Goal: Task Accomplishment & Management: Use online tool/utility

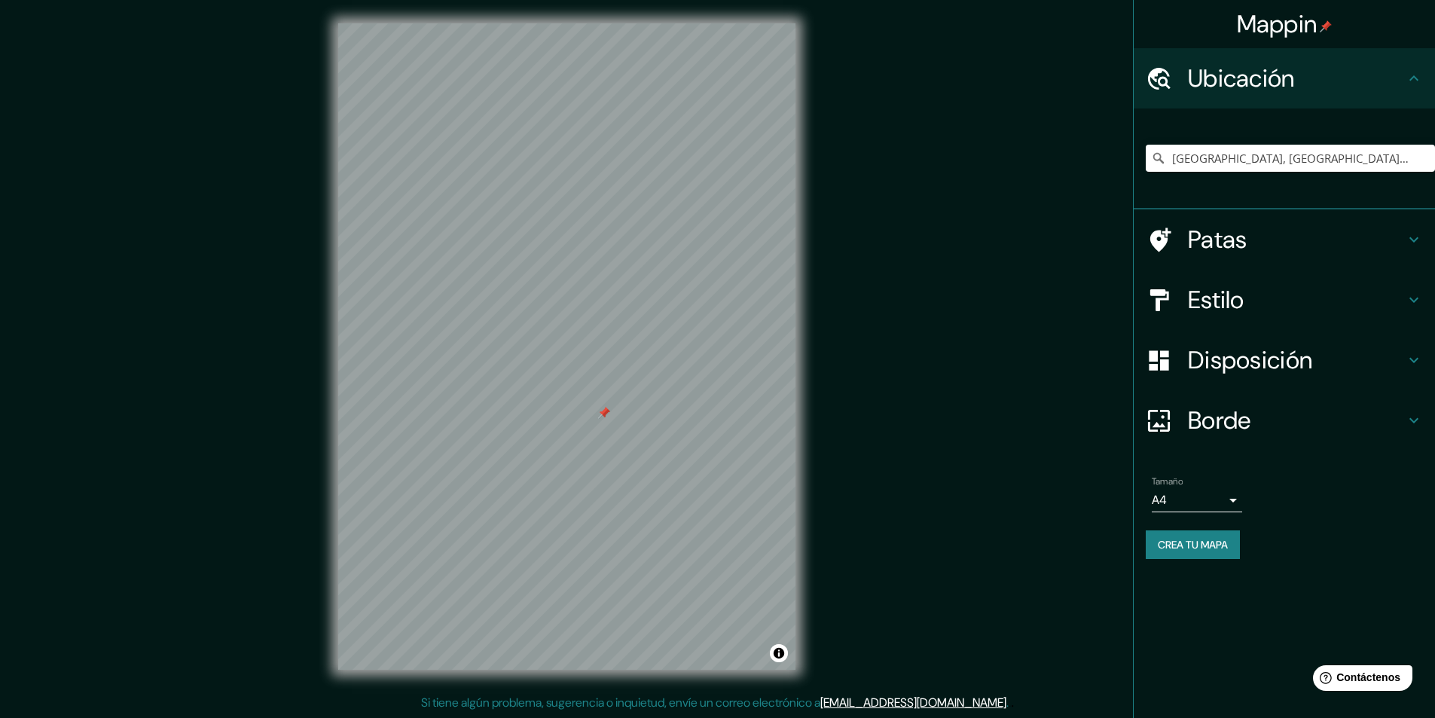
click at [602, 416] on div at bounding box center [604, 413] width 12 height 12
click at [636, 23] on div at bounding box center [566, 23] width 457 height 0
click at [639, 380] on div at bounding box center [638, 379] width 12 height 12
click at [1288, 285] on h4 "Estilo" at bounding box center [1296, 300] width 217 height 30
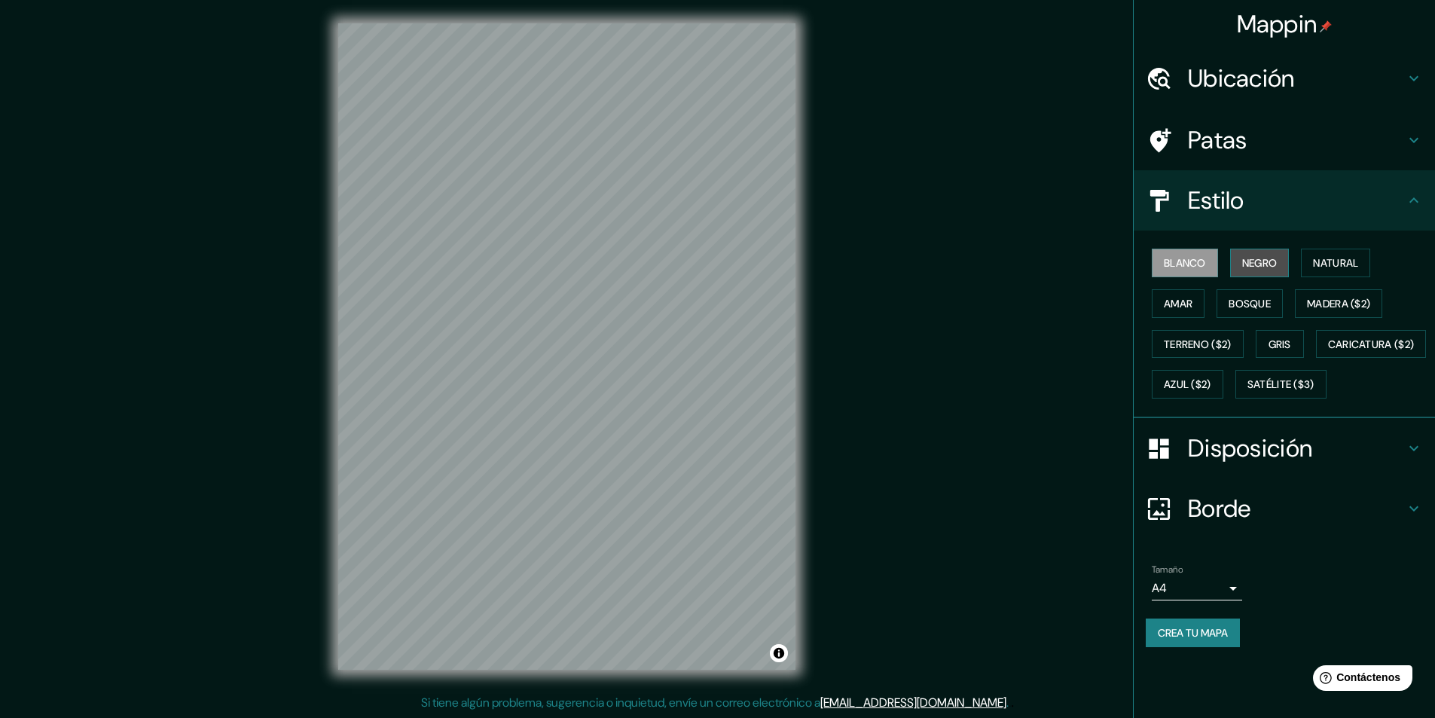
click at [1256, 265] on font "Negro" at bounding box center [1259, 263] width 35 height 14
click at [1185, 264] on font "Blanco" at bounding box center [1185, 263] width 42 height 14
click at [1323, 260] on font "Natural" at bounding box center [1335, 263] width 45 height 14
click at [1197, 301] on button "Amar" at bounding box center [1178, 303] width 53 height 29
click at [1325, 297] on font "Madera ($2)" at bounding box center [1338, 304] width 63 height 14
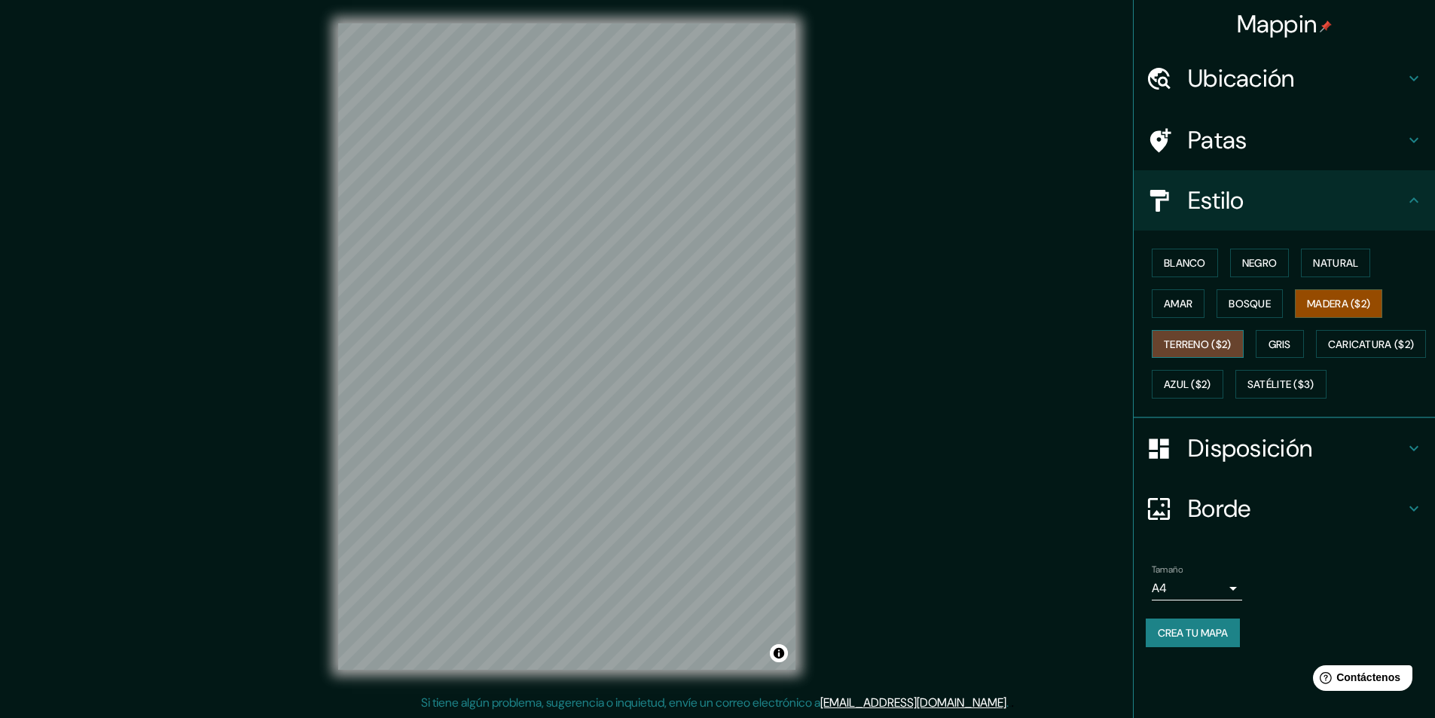
click at [1231, 340] on font "Terreno ($2)" at bounding box center [1198, 344] width 68 height 14
click at [1275, 337] on font "Gris" at bounding box center [1279, 344] width 23 height 14
click at [1189, 335] on font "Terreno ($2)" at bounding box center [1198, 344] width 68 height 20
click at [1279, 351] on font "Gris" at bounding box center [1279, 344] width 23 height 20
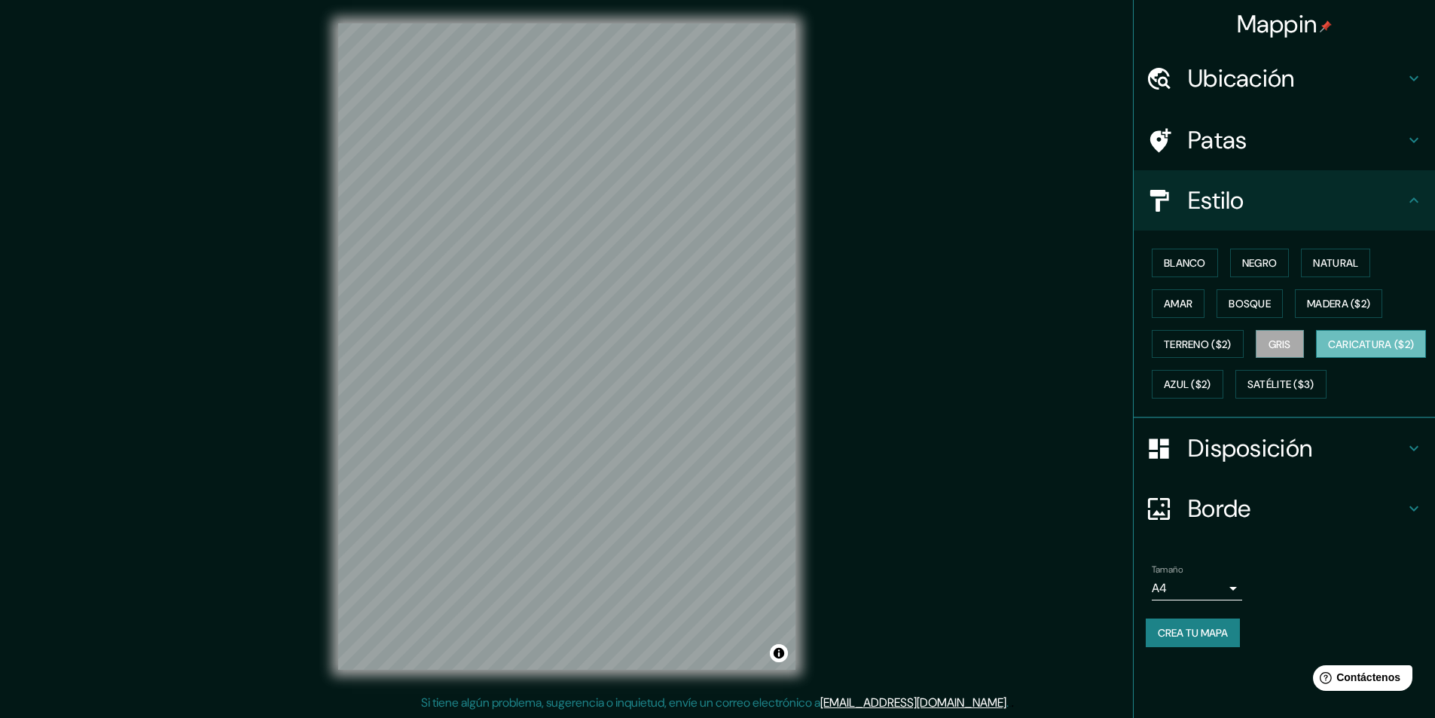
click at [1328, 351] on font "Caricatura ($2)" at bounding box center [1371, 344] width 87 height 14
click at [1211, 378] on font "Azul ($2)" at bounding box center [1187, 385] width 47 height 14
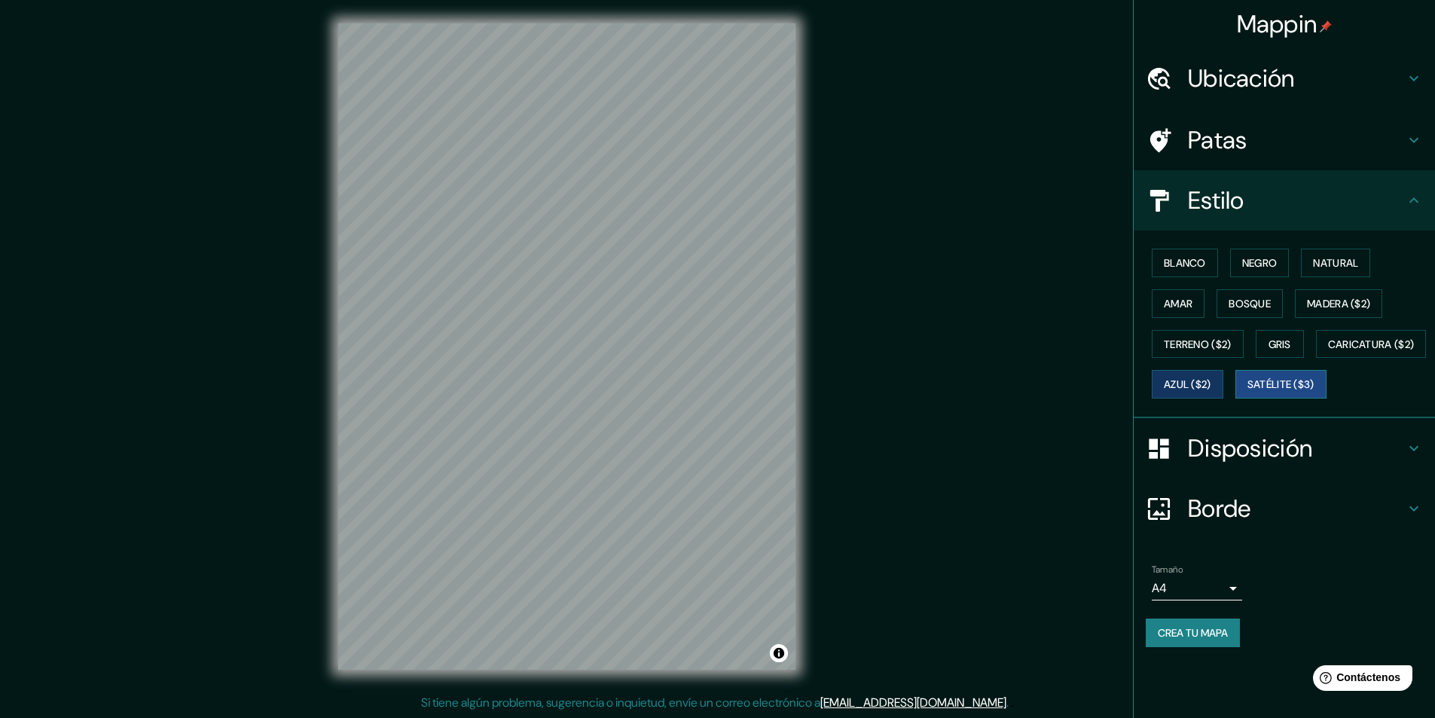
click at [1247, 394] on font "Satélite ($3)" at bounding box center [1280, 384] width 67 height 20
click at [1204, 340] on font "Terreno ($2)" at bounding box center [1198, 344] width 68 height 14
click at [1191, 281] on div "Blanco Negro Natural Amar Bosque Madera ($2) Terreno ($2) Gris Caricatura ($2) …" at bounding box center [1290, 324] width 289 height 162
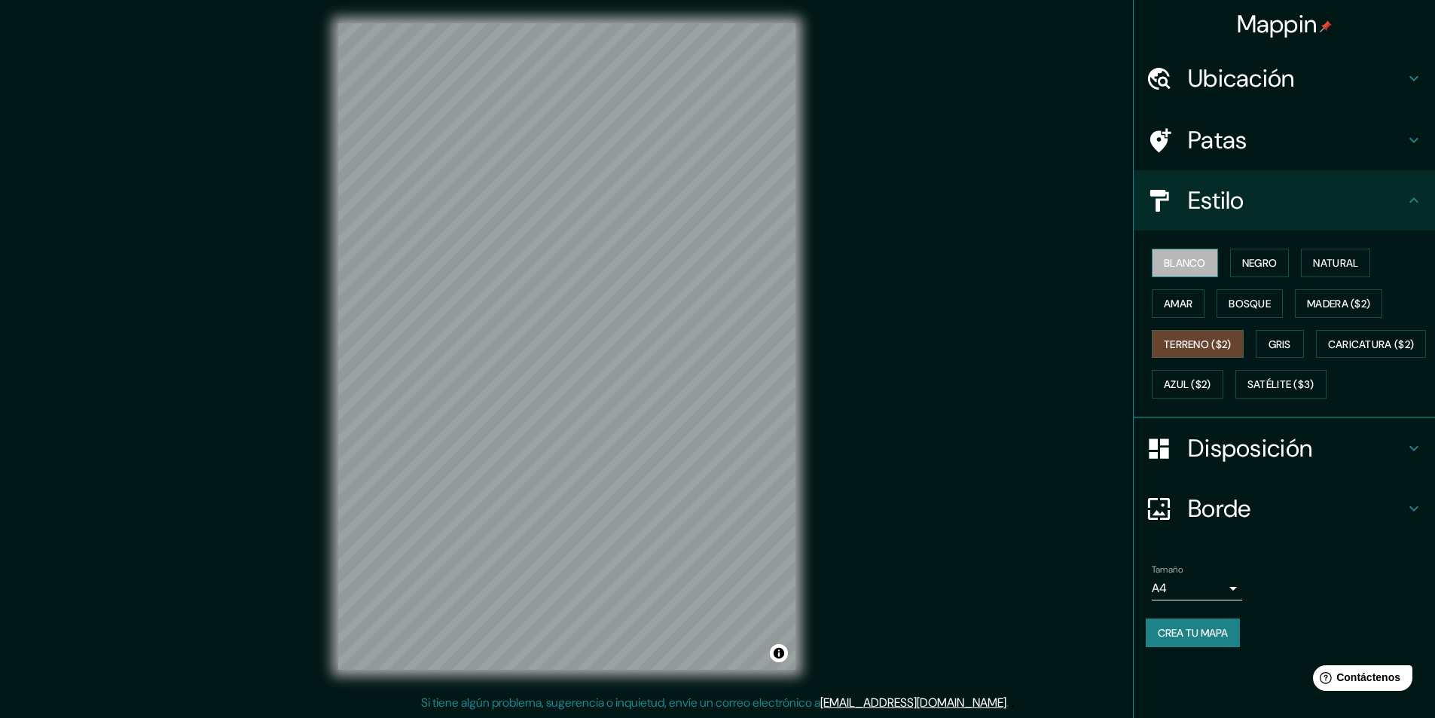
click at [1191, 267] on font "Blanco" at bounding box center [1185, 263] width 42 height 14
click at [1251, 85] on font "Ubicación" at bounding box center [1241, 79] width 107 height 32
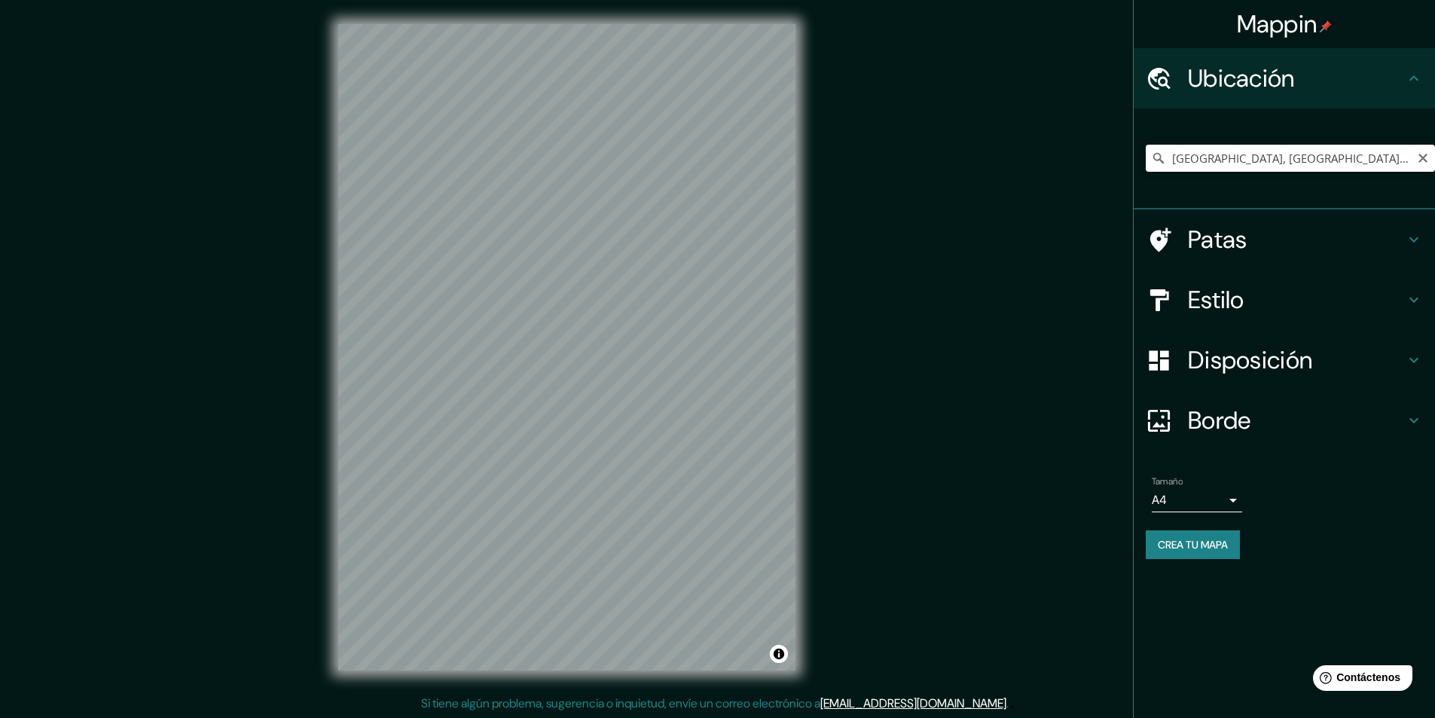
click at [1240, 154] on input "[GEOGRAPHIC_DATA], [GEOGRAPHIC_DATA], [GEOGRAPHIC_DATA]" at bounding box center [1290, 158] width 289 height 27
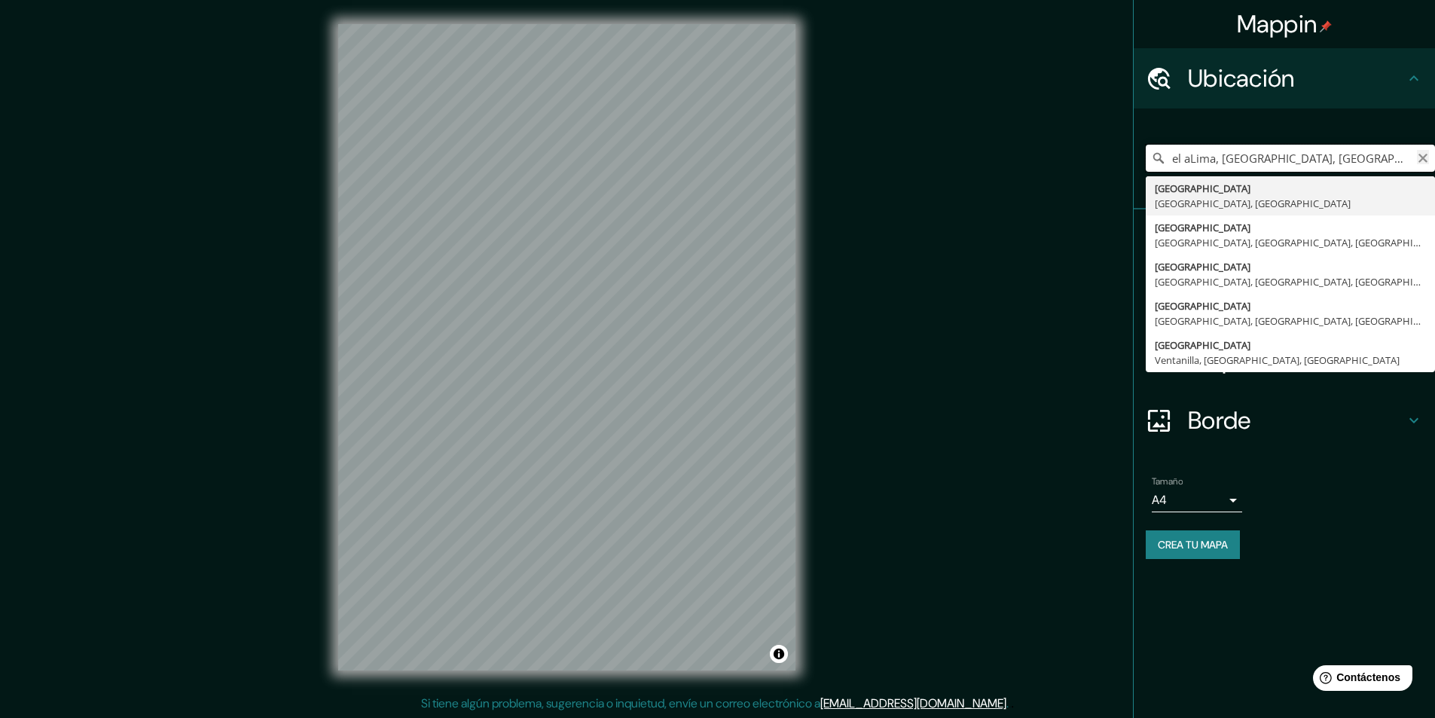
type input "el aLima, [GEOGRAPHIC_DATA], [GEOGRAPHIC_DATA]"
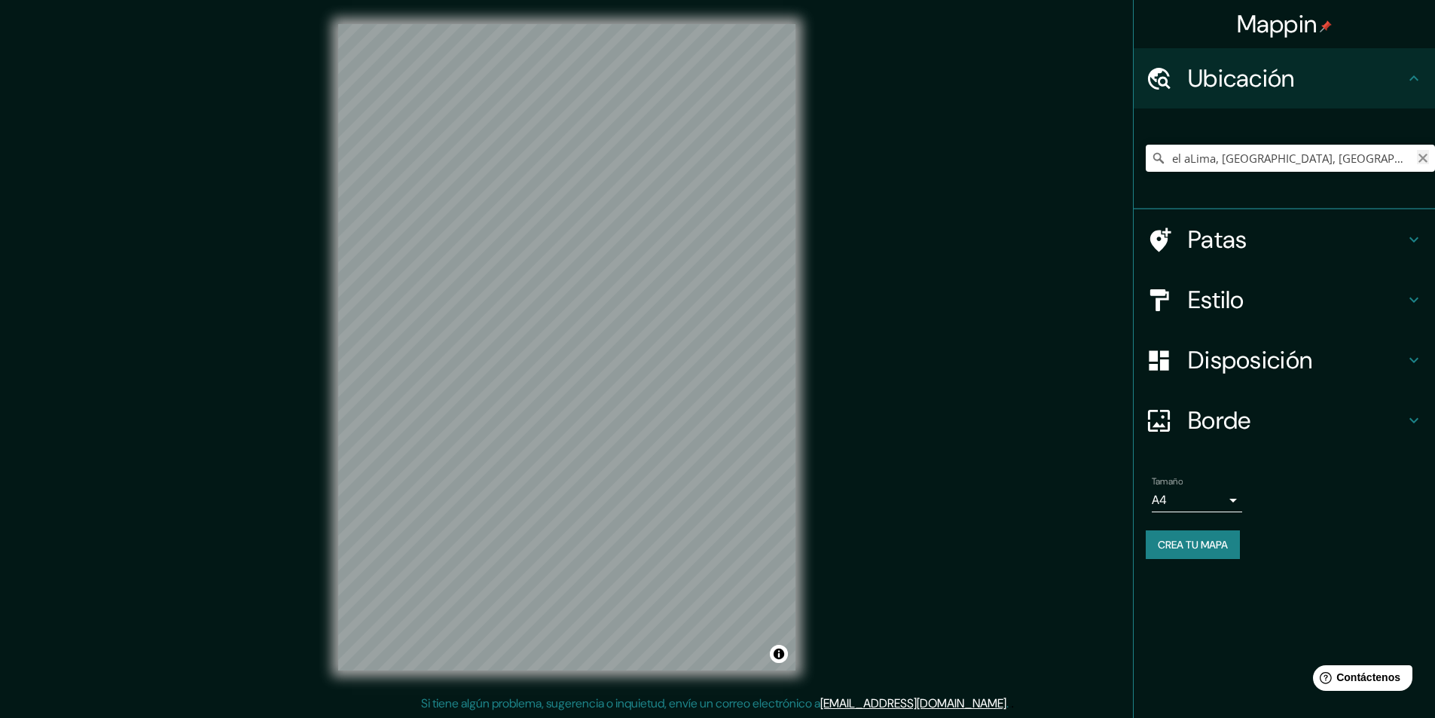
click at [1420, 163] on icon "Claro" at bounding box center [1423, 158] width 12 height 12
type input "e"
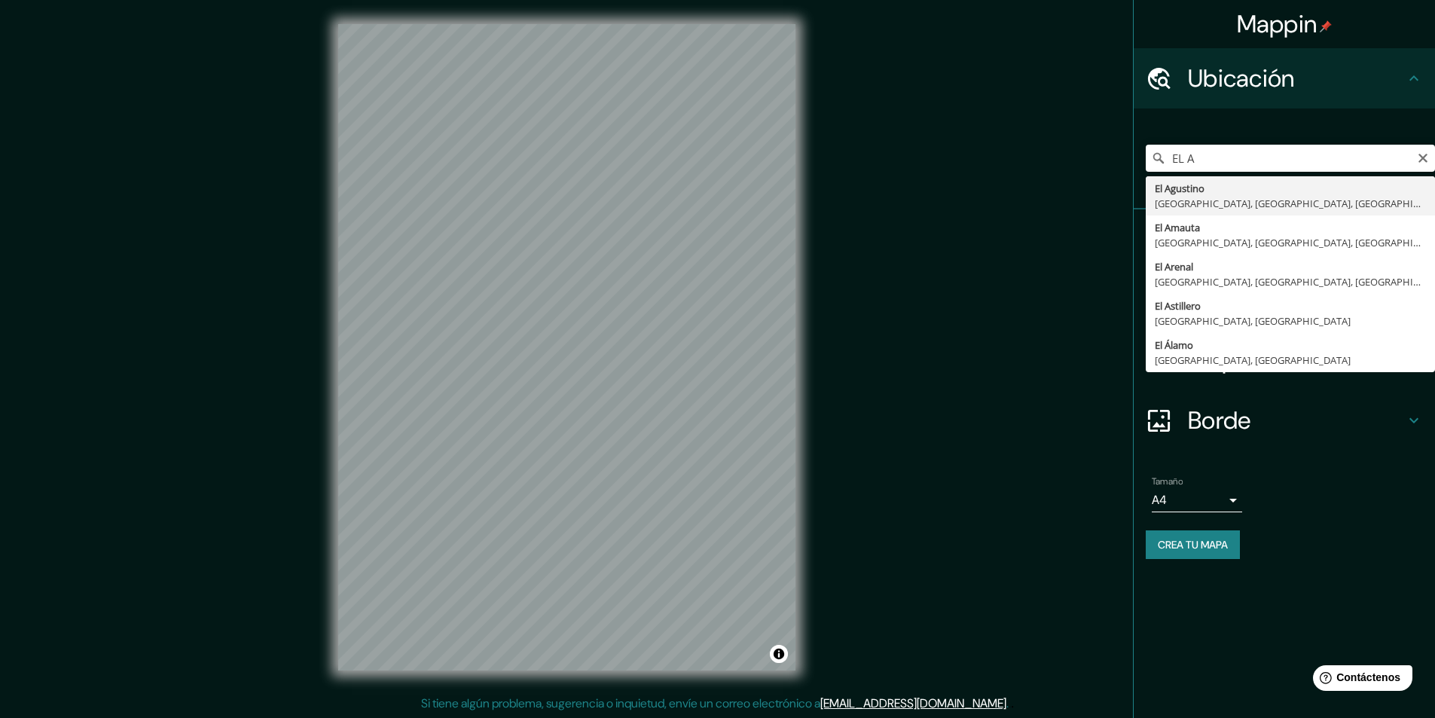
type input "El Agustino, [GEOGRAPHIC_DATA], [GEOGRAPHIC_DATA], [GEOGRAPHIC_DATA]"
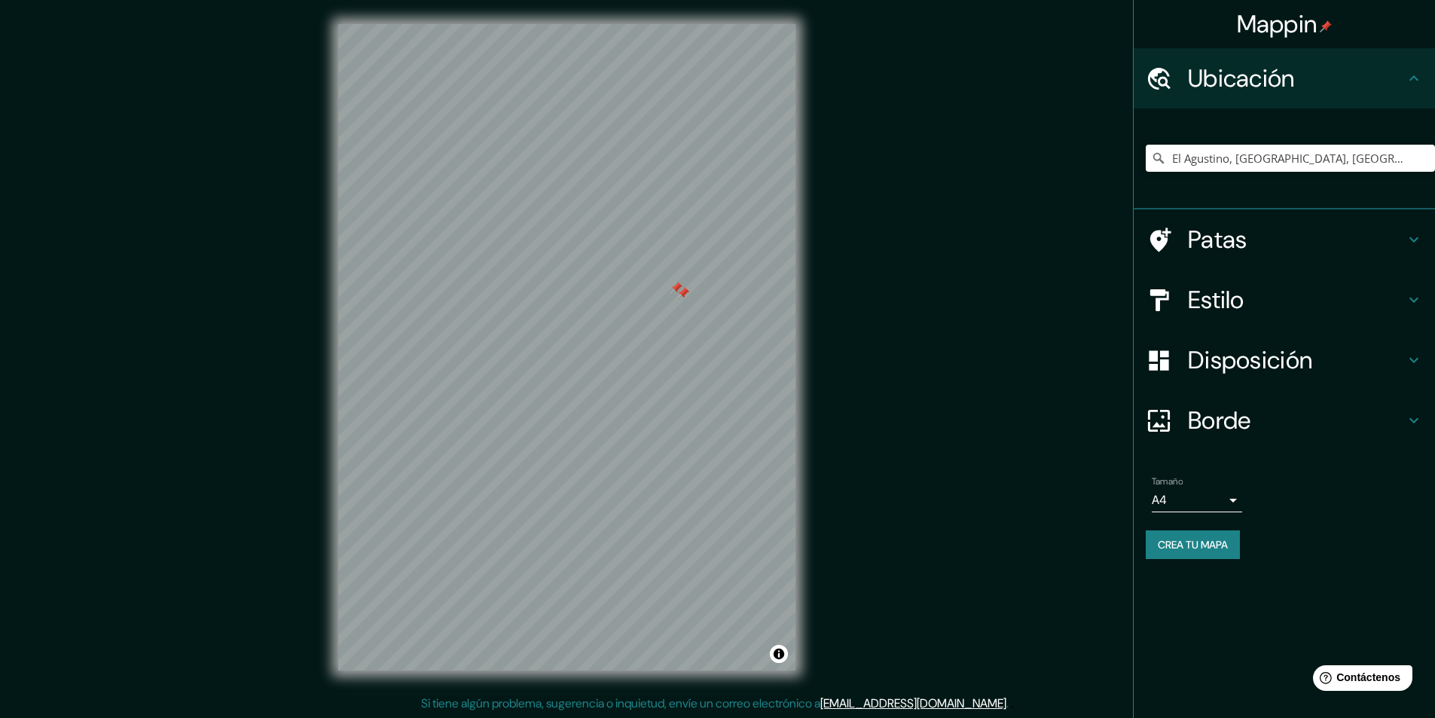
click at [678, 297] on div at bounding box center [683, 293] width 12 height 12
click at [676, 288] on div at bounding box center [676, 288] width 12 height 12
click at [682, 296] on div at bounding box center [683, 293] width 12 height 12
click at [1201, 154] on input "El Agustino, [GEOGRAPHIC_DATA], [GEOGRAPHIC_DATA], [GEOGRAPHIC_DATA]" at bounding box center [1290, 158] width 289 height 27
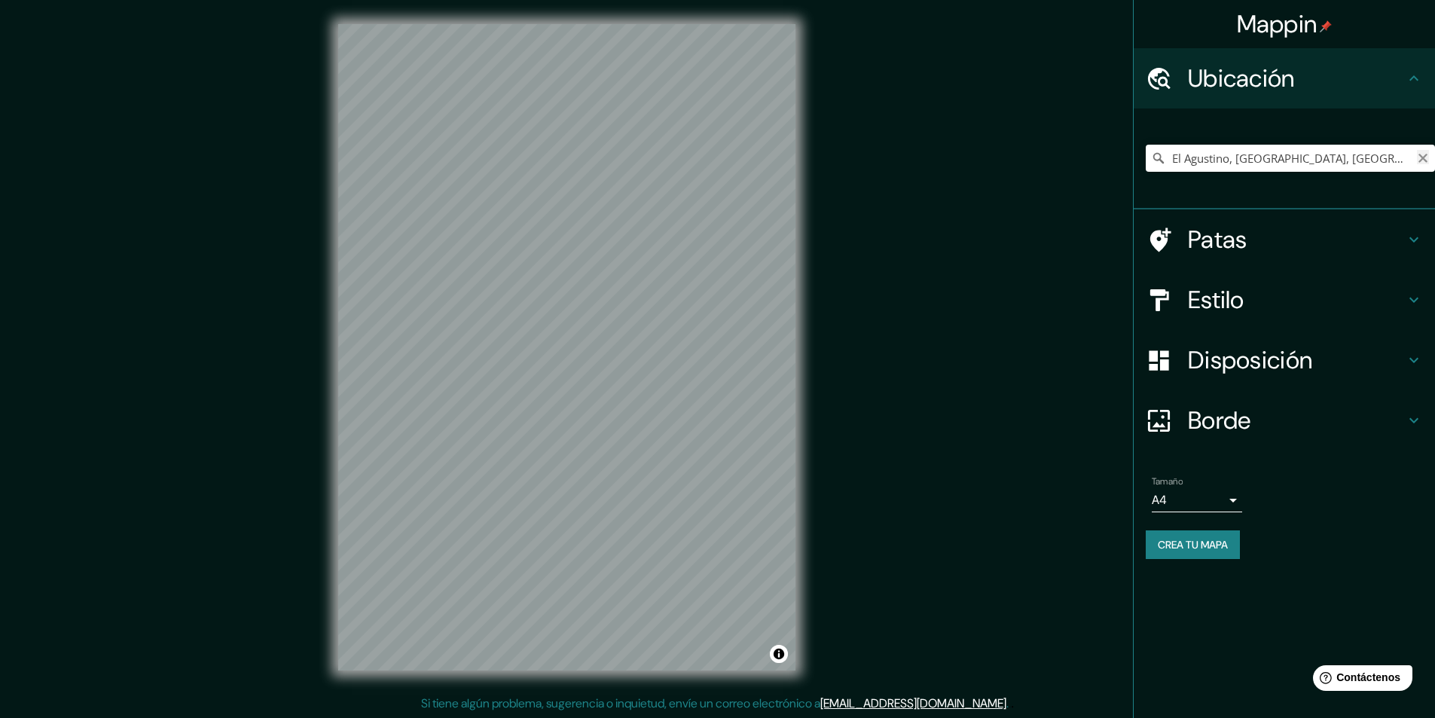
click at [1418, 157] on icon "Claro" at bounding box center [1423, 158] width 12 height 12
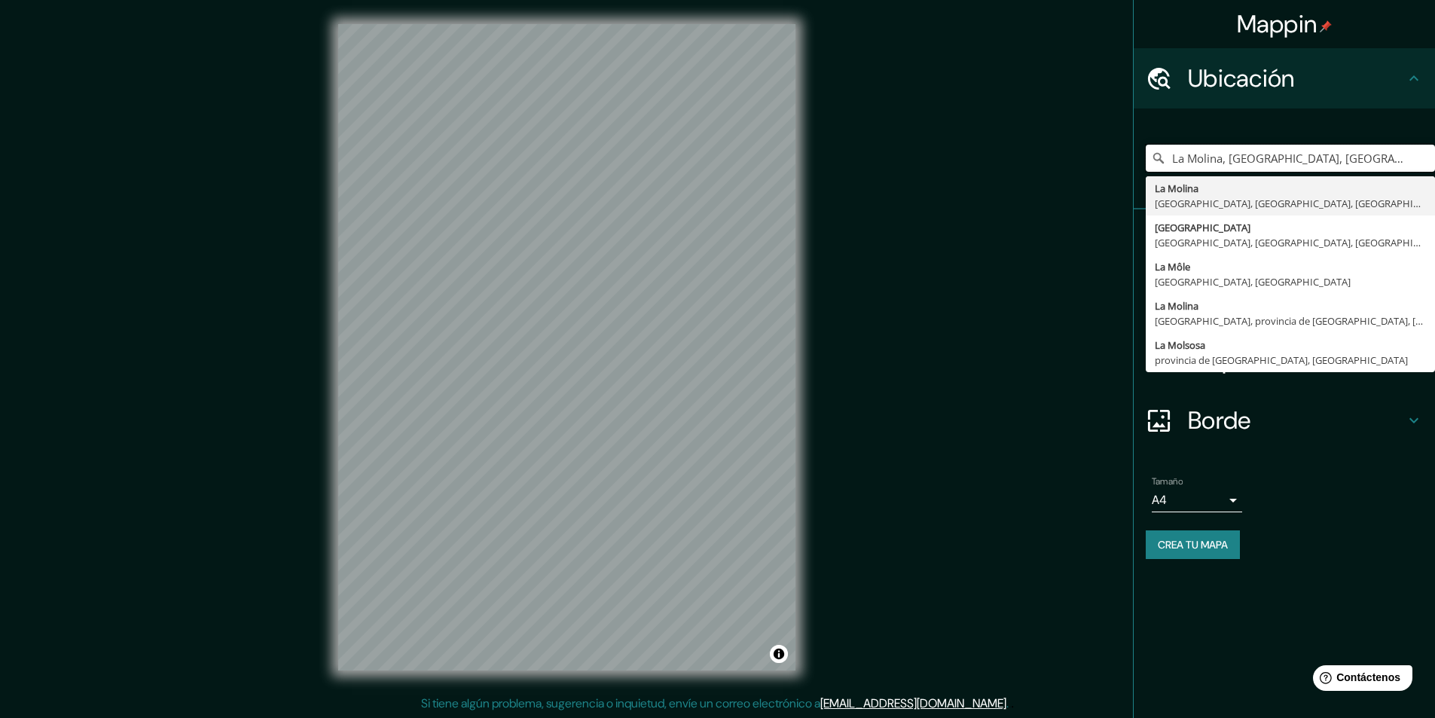
type input "La Molina, [GEOGRAPHIC_DATA], [GEOGRAPHIC_DATA], [GEOGRAPHIC_DATA]"
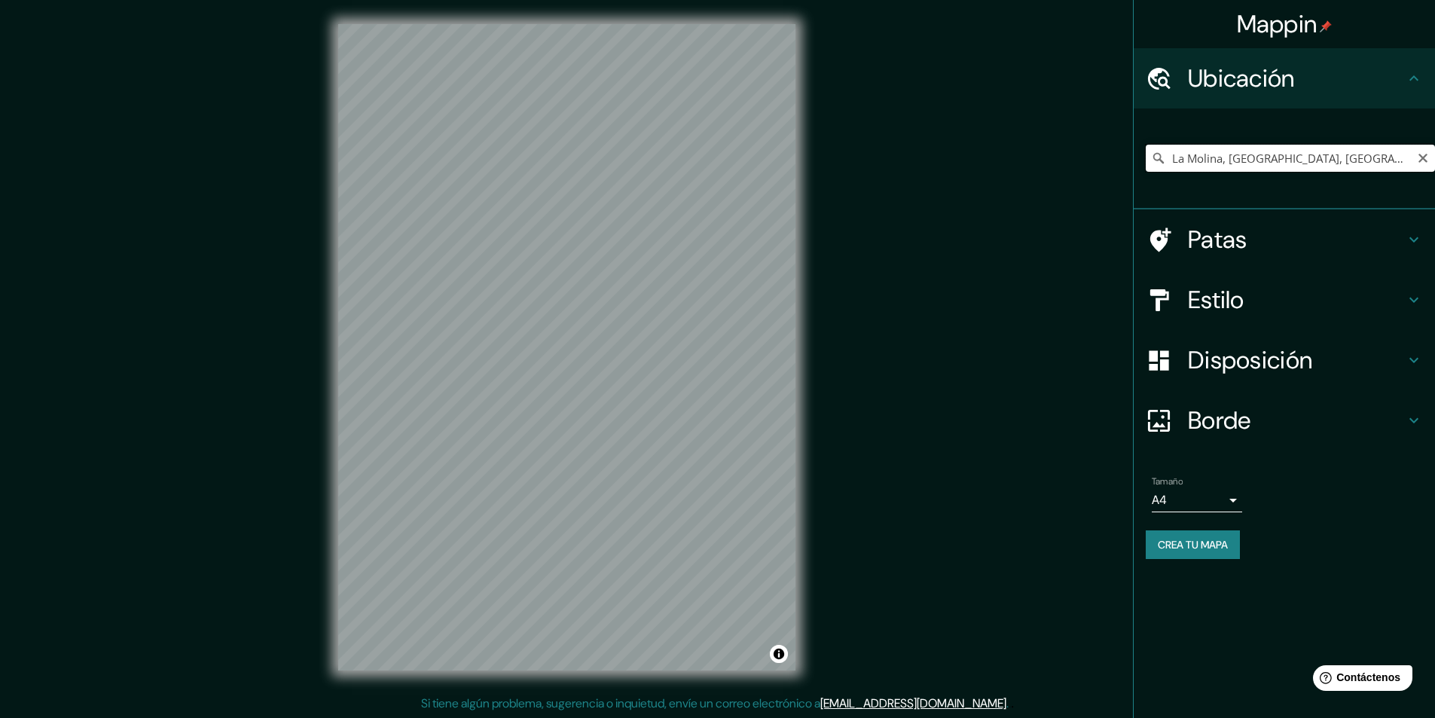
click at [1304, 163] on input "La Molina, [GEOGRAPHIC_DATA], [GEOGRAPHIC_DATA], [GEOGRAPHIC_DATA]" at bounding box center [1290, 158] width 289 height 27
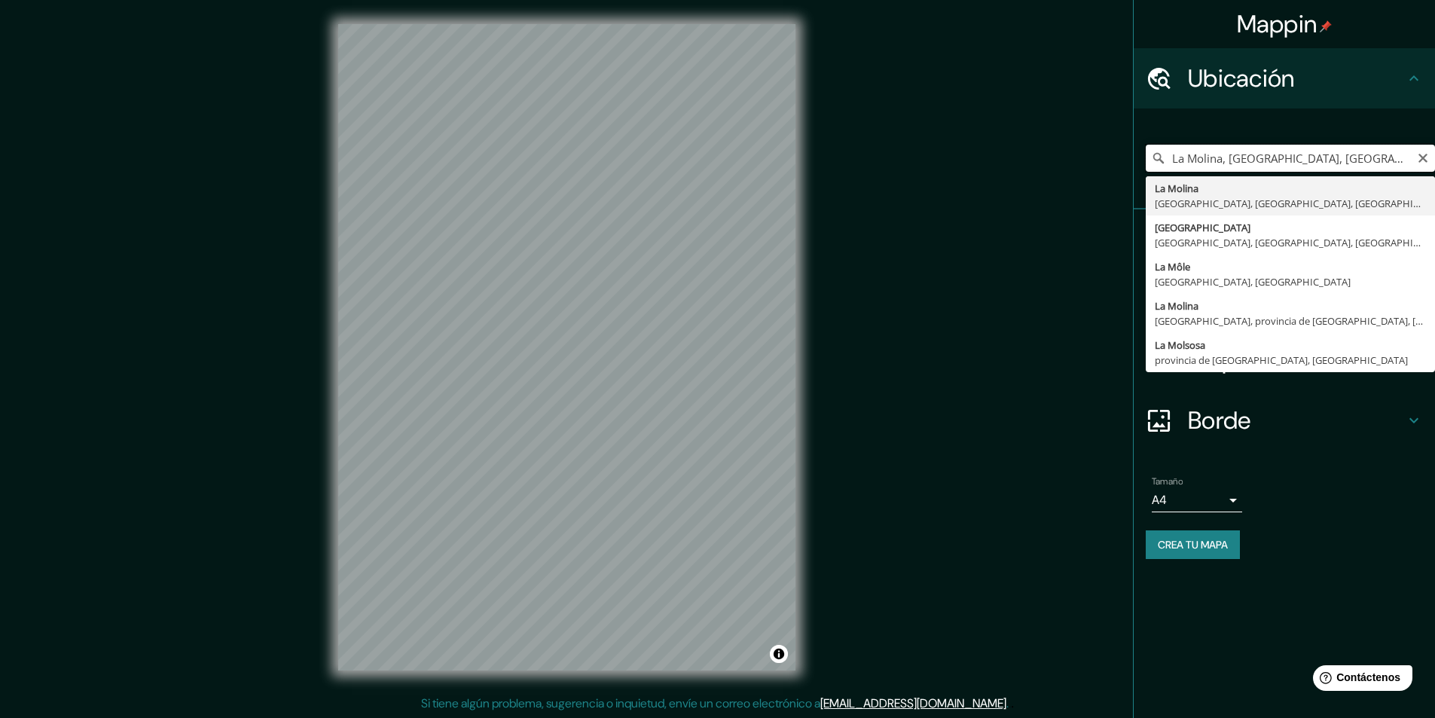
click at [1304, 163] on input "La Molina, [GEOGRAPHIC_DATA], [GEOGRAPHIC_DATA], [GEOGRAPHIC_DATA]" at bounding box center [1290, 158] width 289 height 27
click at [1428, 157] on icon "Claro" at bounding box center [1423, 158] width 12 height 12
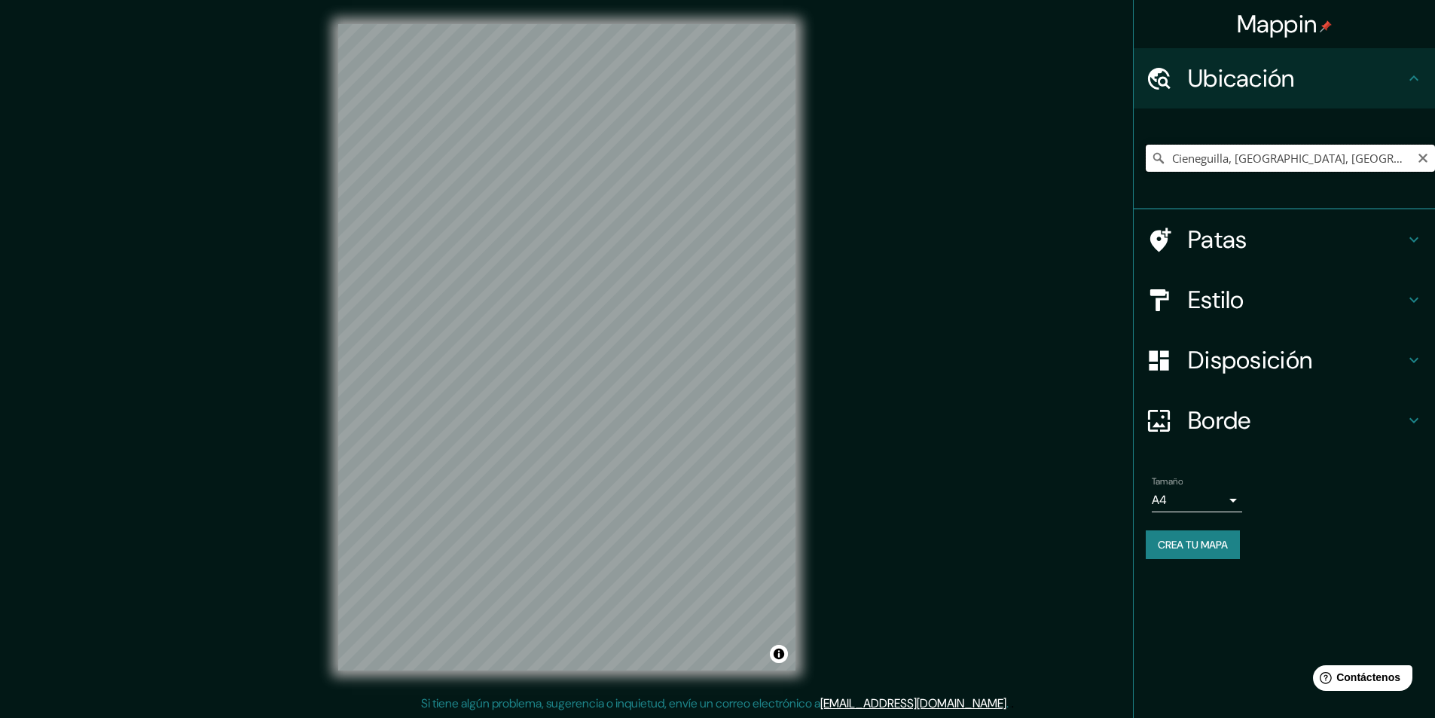
click at [1284, 164] on input "Cieneguilla, [GEOGRAPHIC_DATA], [GEOGRAPHIC_DATA], [GEOGRAPHIC_DATA]" at bounding box center [1290, 158] width 289 height 27
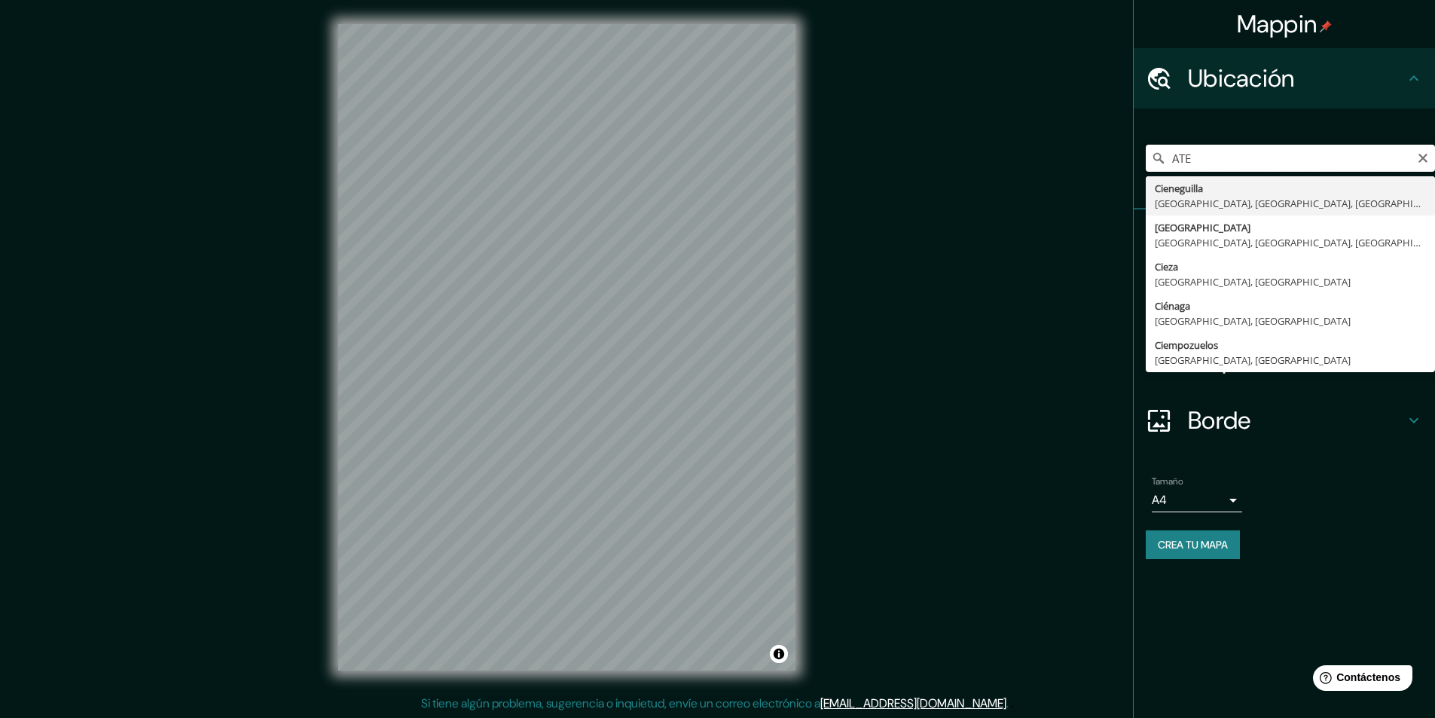
type input "Cieneguilla, [GEOGRAPHIC_DATA], [GEOGRAPHIC_DATA], [GEOGRAPHIC_DATA]"
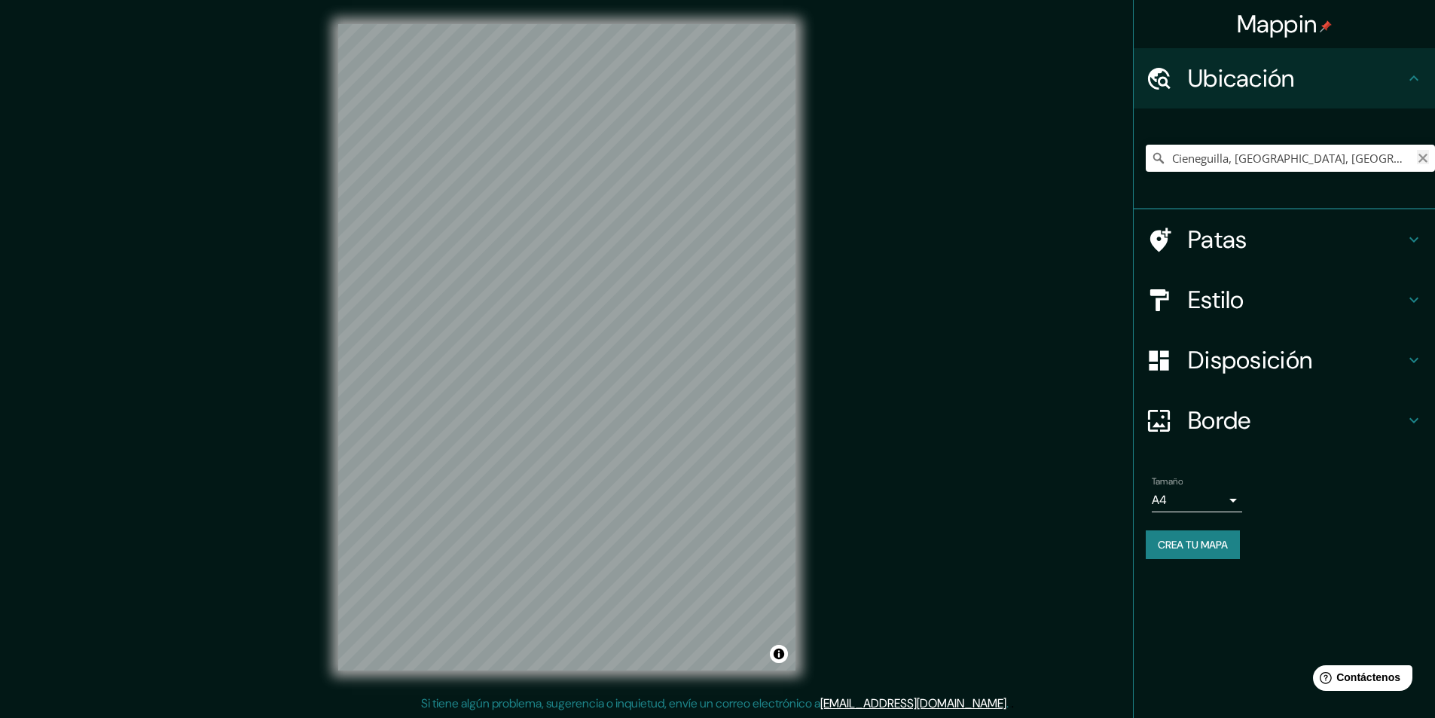
click at [1427, 157] on icon "Claro" at bounding box center [1423, 158] width 12 height 12
click at [1313, 163] on input "ATE" at bounding box center [1290, 158] width 289 height 27
click at [1314, 161] on input "ATE" at bounding box center [1290, 158] width 289 height 27
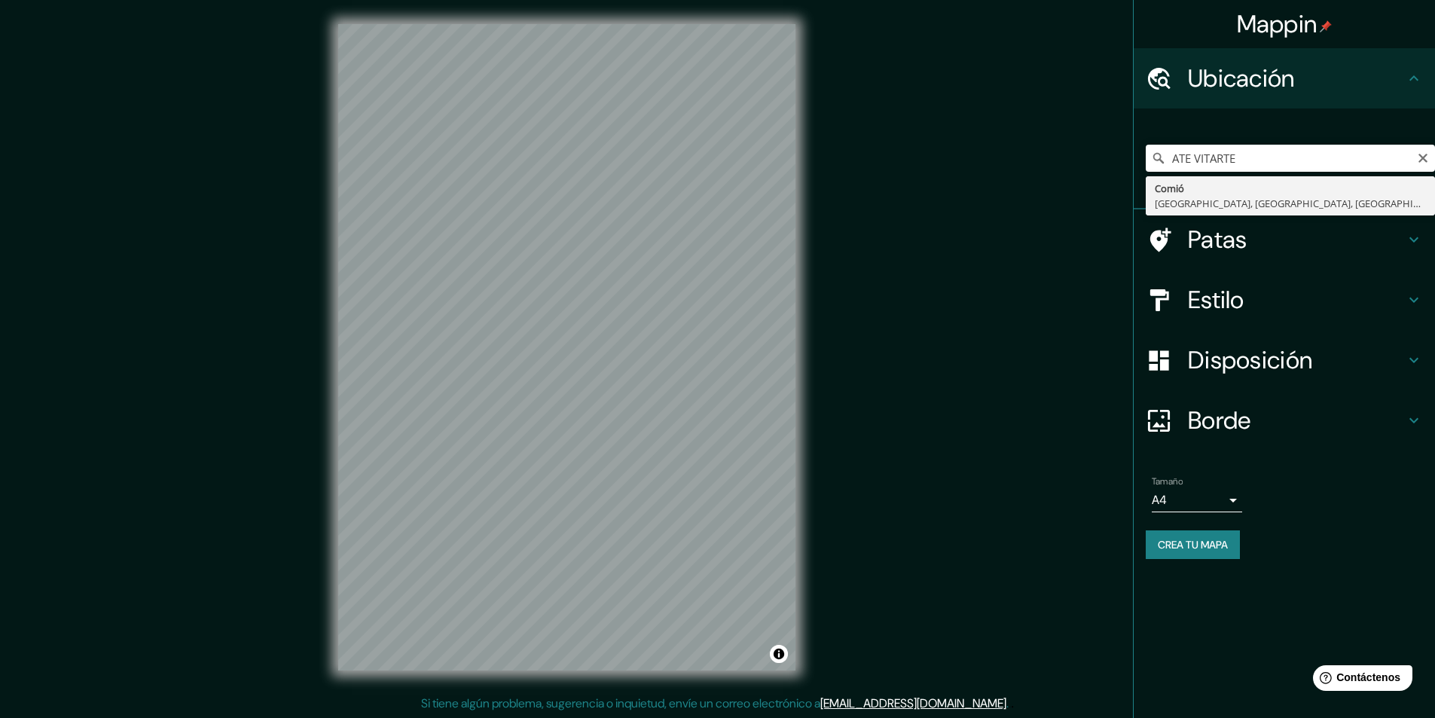
type input "Ate, [GEOGRAPHIC_DATA], [GEOGRAPHIC_DATA], [GEOGRAPHIC_DATA]"
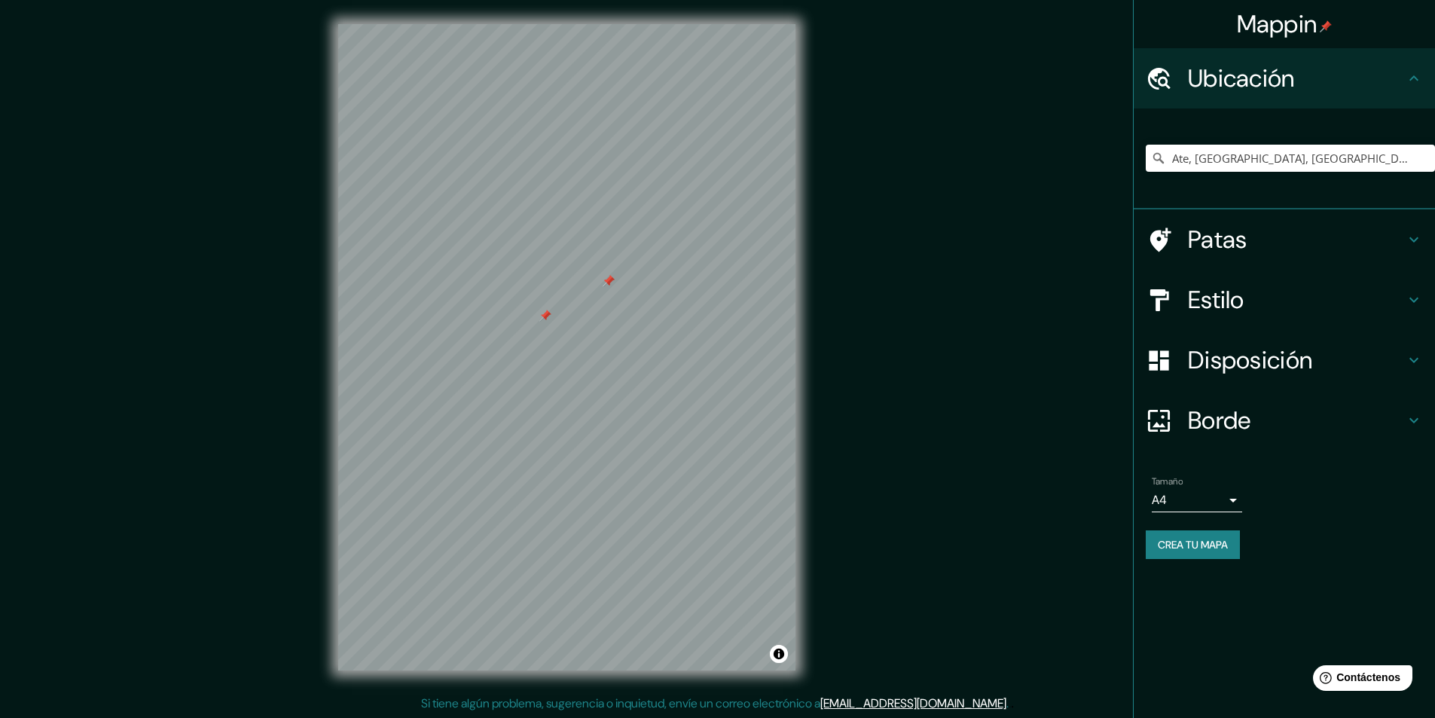
click at [544, 313] on div at bounding box center [545, 316] width 12 height 12
click at [607, 281] on div at bounding box center [609, 281] width 12 height 12
click at [612, 281] on div at bounding box center [614, 281] width 12 height 12
click at [607, 280] on div at bounding box center [609, 281] width 12 height 12
click at [584, 368] on div at bounding box center [583, 364] width 12 height 12
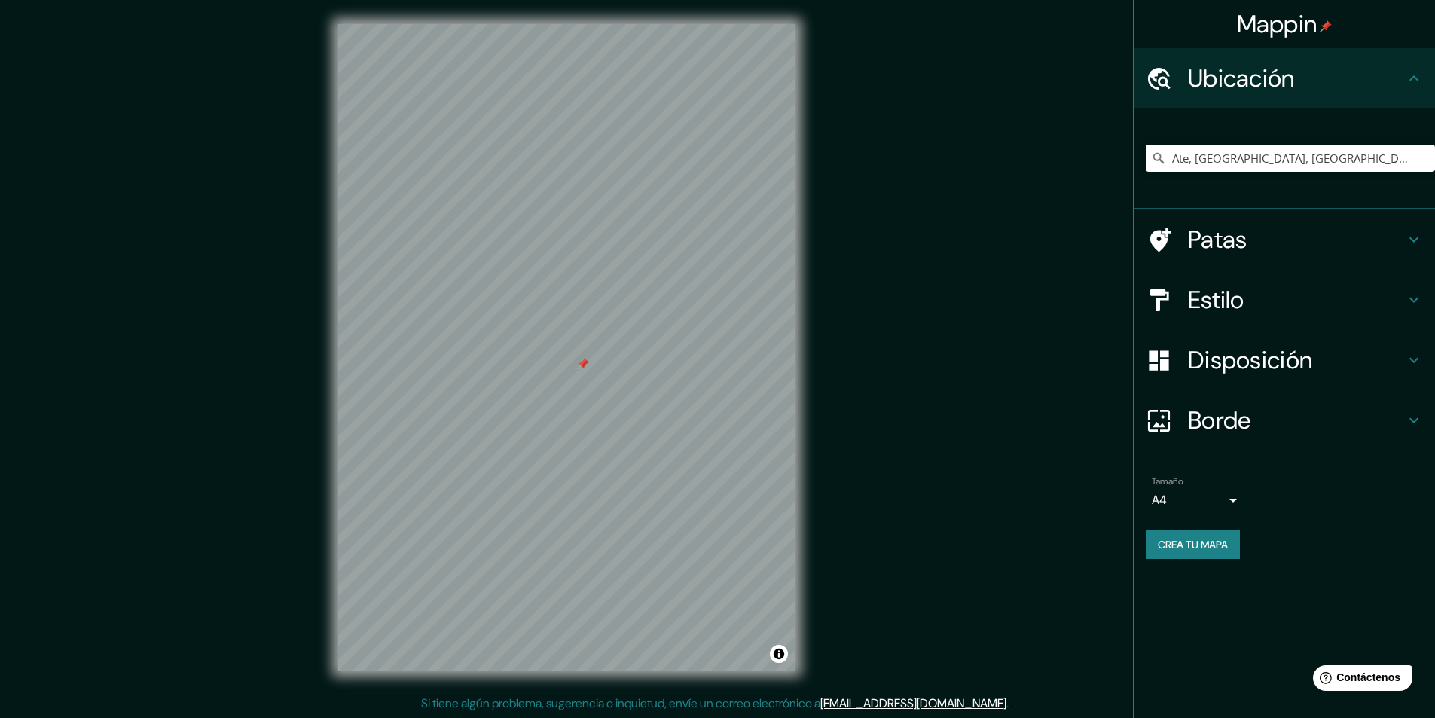
click at [584, 361] on div at bounding box center [583, 364] width 12 height 12
click at [1362, 158] on input "Ate, [GEOGRAPHIC_DATA], [GEOGRAPHIC_DATA], [GEOGRAPHIC_DATA]" at bounding box center [1290, 158] width 289 height 27
click at [1424, 157] on icon "Claro" at bounding box center [1422, 158] width 9 height 9
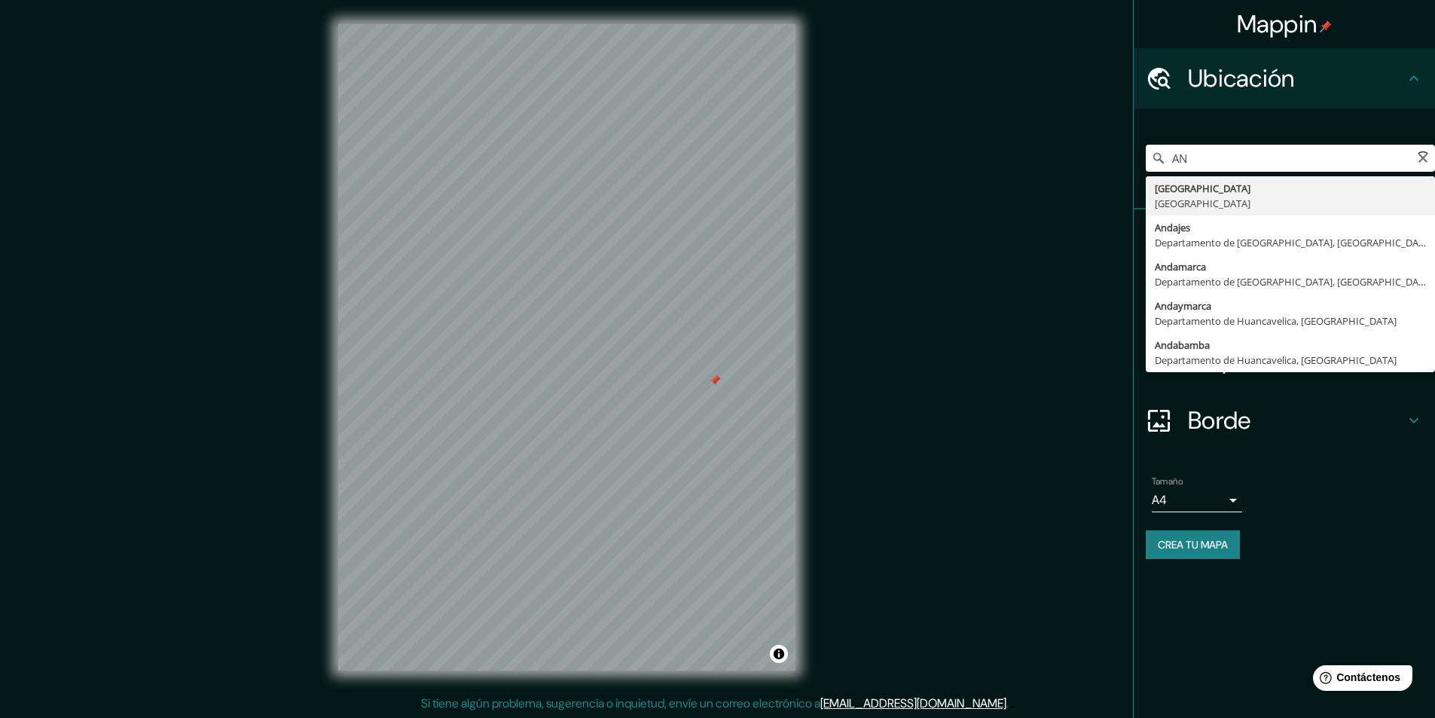
type input "A"
type input "Chaclacayo, [GEOGRAPHIC_DATA], [GEOGRAPHIC_DATA], [GEOGRAPHIC_DATA]"
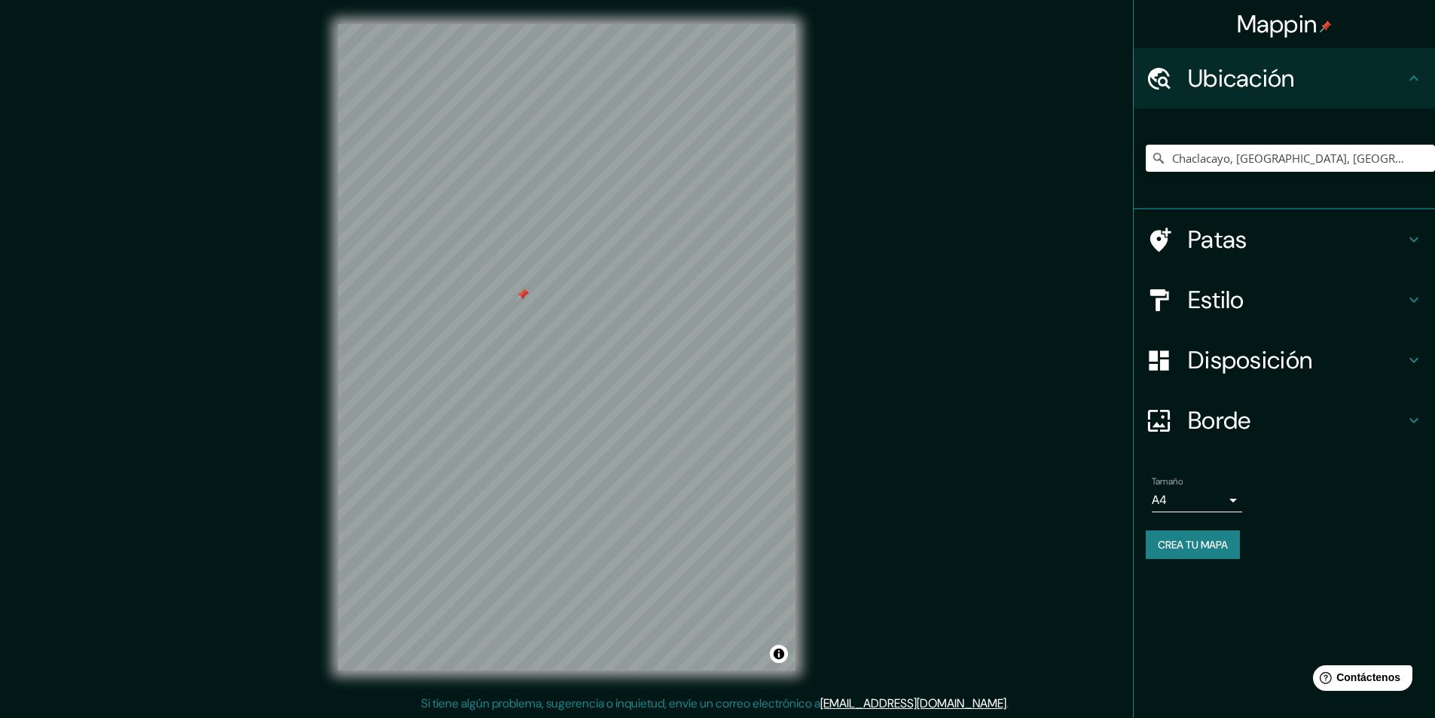
click at [521, 294] on div at bounding box center [523, 294] width 12 height 12
click at [542, 300] on div at bounding box center [543, 301] width 12 height 12
click at [500, 289] on div at bounding box center [502, 288] width 12 height 12
click at [543, 298] on div at bounding box center [543, 301] width 12 height 12
click at [502, 291] on div at bounding box center [501, 288] width 12 height 12
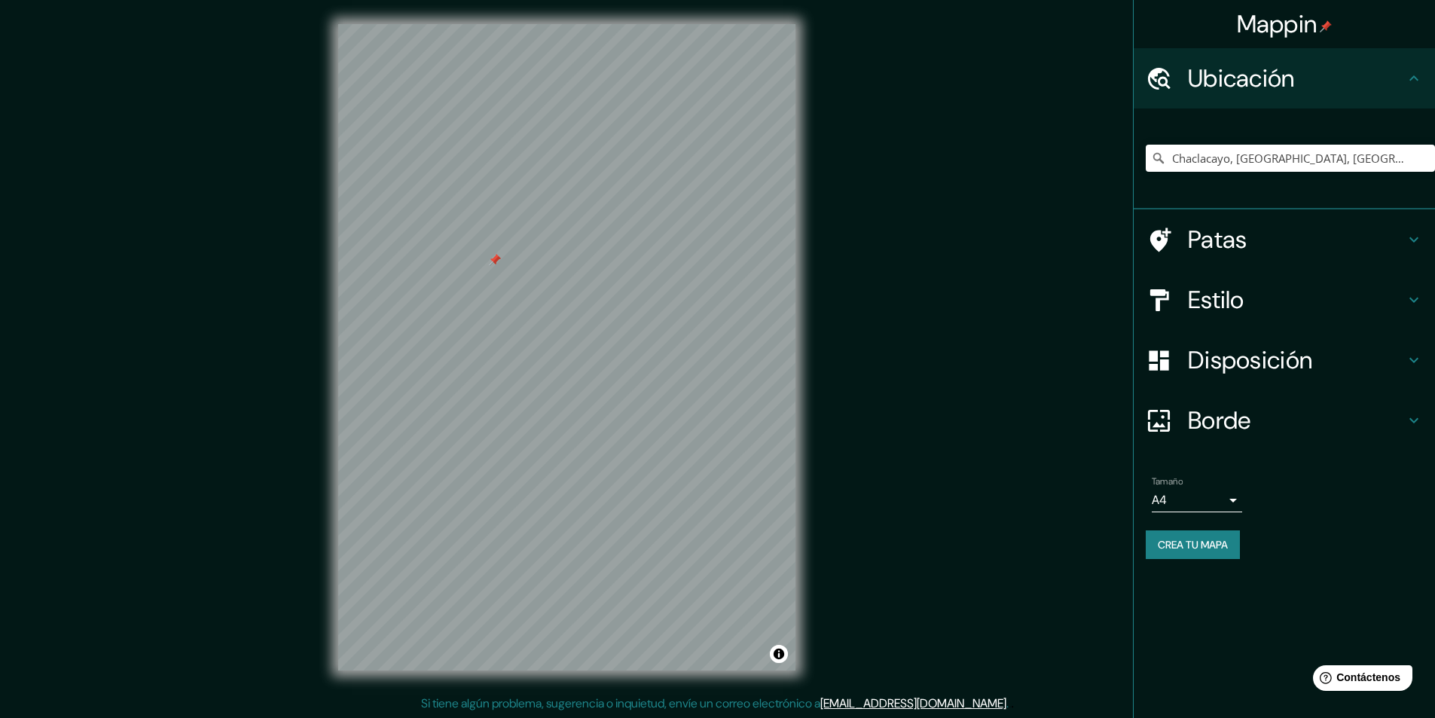
click at [494, 264] on div at bounding box center [495, 260] width 12 height 12
click at [511, 264] on div at bounding box center [511, 260] width 12 height 12
click at [1396, 160] on input "Chaclacayo, [GEOGRAPHIC_DATA], [GEOGRAPHIC_DATA], [GEOGRAPHIC_DATA]" at bounding box center [1290, 158] width 289 height 27
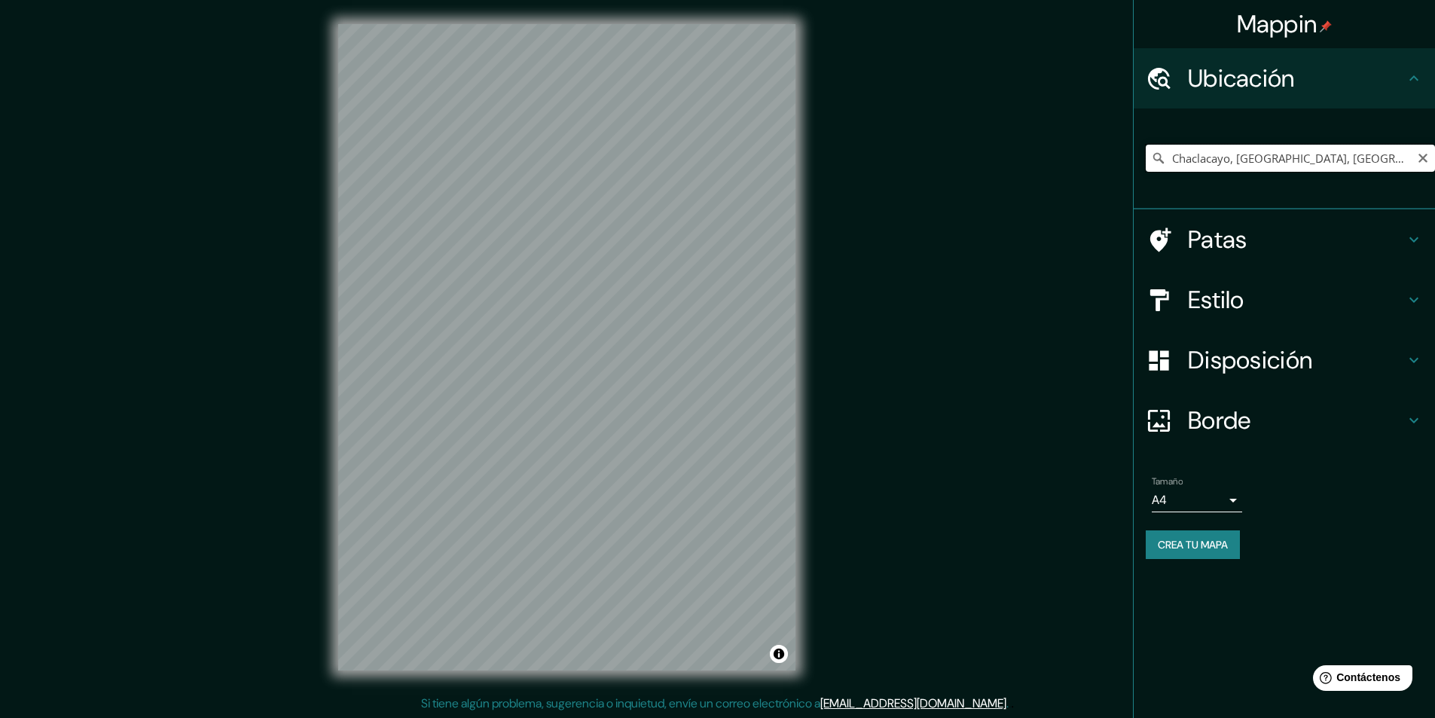
click at [1421, 148] on input "Chaclacayo, [GEOGRAPHIC_DATA], [GEOGRAPHIC_DATA], [GEOGRAPHIC_DATA]" at bounding box center [1290, 158] width 289 height 27
click at [1420, 159] on icon "Claro" at bounding box center [1423, 158] width 12 height 12
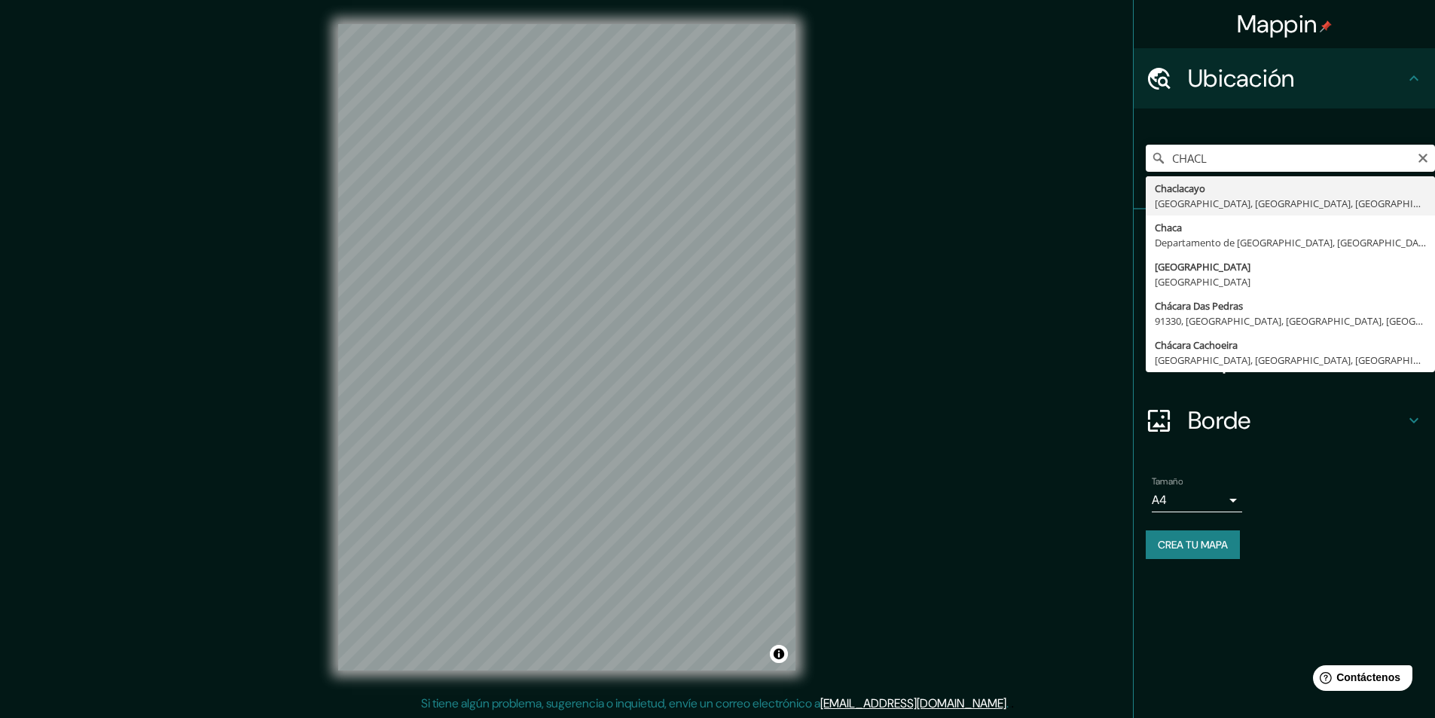
type input "Chaclacayo, [GEOGRAPHIC_DATA], [GEOGRAPHIC_DATA], [GEOGRAPHIC_DATA]"
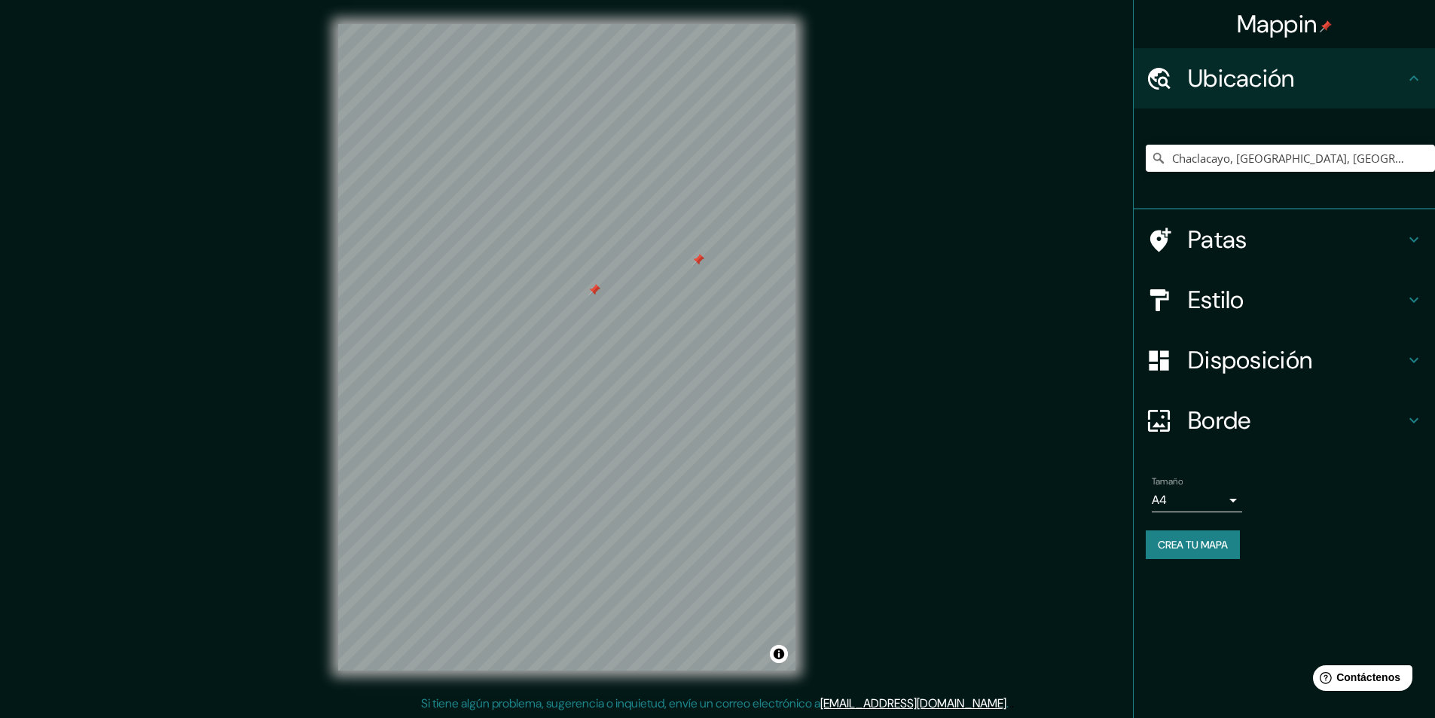
click at [595, 292] on div at bounding box center [594, 290] width 12 height 12
click at [698, 262] on div at bounding box center [698, 260] width 12 height 12
click at [592, 290] on div at bounding box center [594, 290] width 12 height 12
click at [597, 293] on div at bounding box center [599, 292] width 12 height 12
click at [697, 264] on div at bounding box center [698, 260] width 12 height 12
